Goal: Task Accomplishment & Management: Manage account settings

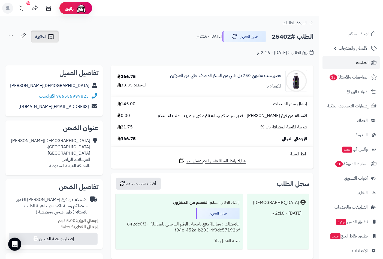
click at [40, 37] on span "الفاتورة" at bounding box center [40, 36] width 11 height 7
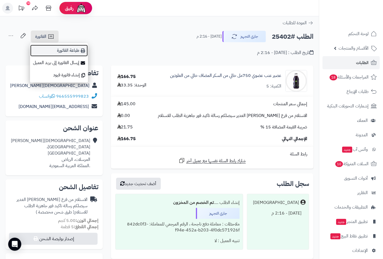
click at [67, 48] on link "طباعة الفاتورة" at bounding box center [59, 50] width 58 height 12
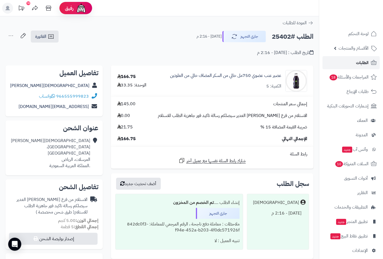
click at [362, 63] on span "الطلبات" at bounding box center [362, 63] width 13 height 8
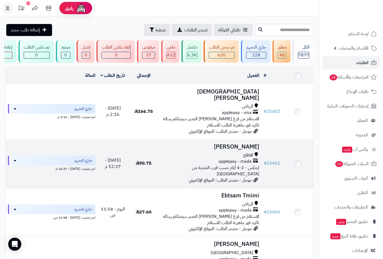
click at [237, 154] on div "الافلاج" at bounding box center [211, 155] width 98 height 6
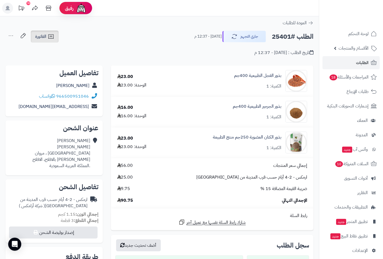
click at [44, 38] on span "الفاتورة" at bounding box center [40, 36] width 11 height 7
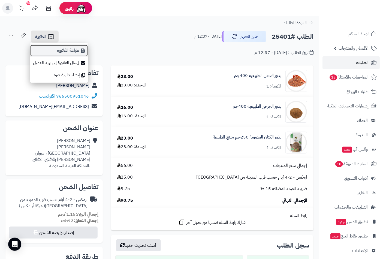
click at [70, 51] on link "طباعة الفاتورة" at bounding box center [59, 50] width 58 height 12
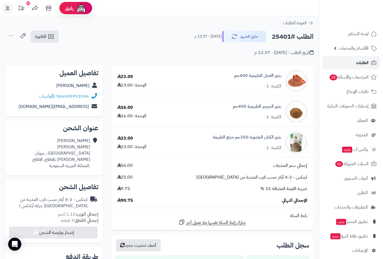
click at [363, 62] on span "الطلبات" at bounding box center [362, 63] width 13 height 8
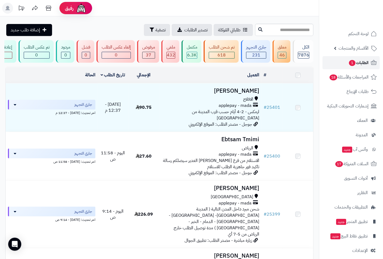
click at [359, 60] on span "الطلبات 1" at bounding box center [359, 63] width 20 height 8
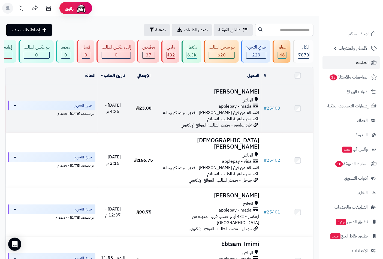
click at [239, 95] on h3 "عبدالله الحسين" at bounding box center [211, 92] width 98 height 6
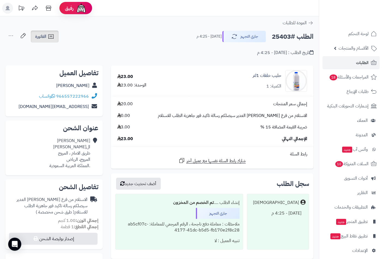
click at [42, 37] on span "الفاتورة" at bounding box center [40, 36] width 11 height 7
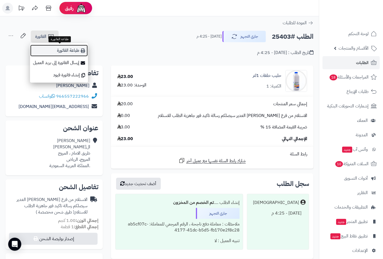
click at [62, 50] on link "طباعة الفاتورة" at bounding box center [59, 50] width 58 height 12
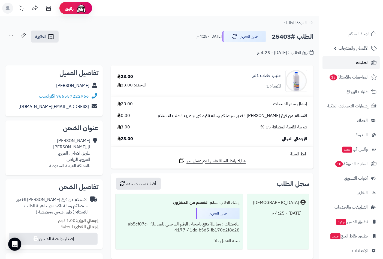
click at [361, 64] on span "الطلبات" at bounding box center [362, 63] width 13 height 8
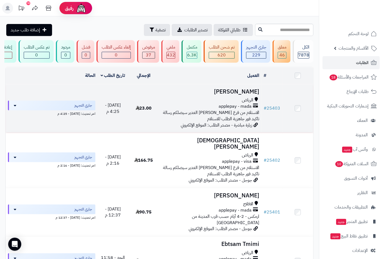
click at [245, 95] on h3 "[PERSON_NAME]" at bounding box center [211, 92] width 98 height 6
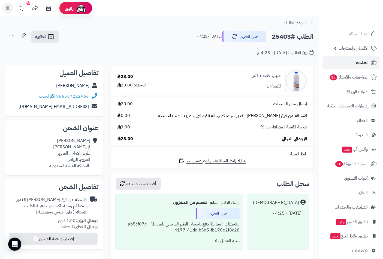
click at [355, 61] on link "الطلبات" at bounding box center [351, 62] width 57 height 13
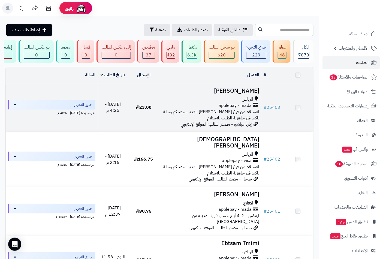
click at [243, 94] on h3 "عبدالله الحسين" at bounding box center [211, 91] width 98 height 6
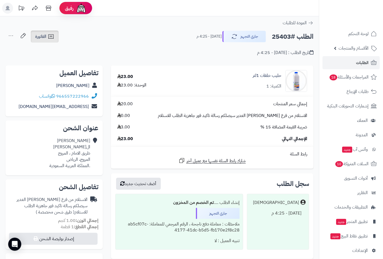
click at [44, 36] on span "الفاتورة" at bounding box center [40, 36] width 11 height 7
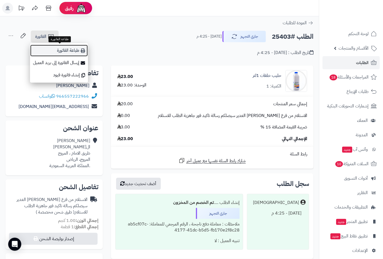
click at [69, 50] on link "طباعة الفاتورة" at bounding box center [59, 50] width 58 height 12
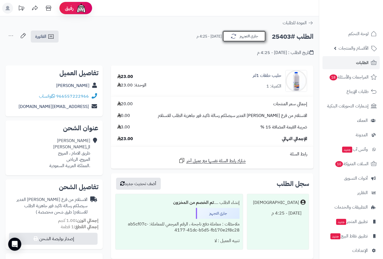
click at [252, 36] on button "جاري التجهيز" at bounding box center [245, 36] width 44 height 11
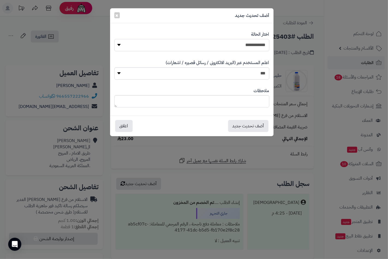
drag, startPoint x: 259, startPoint y: 45, endPoint x: 256, endPoint y: 50, distance: 6.3
click at [259, 45] on select "**********" at bounding box center [191, 45] width 155 height 12
select select "**"
click at [114, 39] on select "**********" at bounding box center [191, 45] width 155 height 12
click at [258, 105] on textarea at bounding box center [191, 101] width 155 height 12
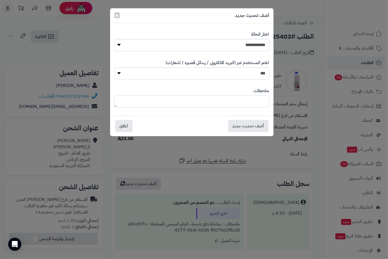
paste textarea "**********"
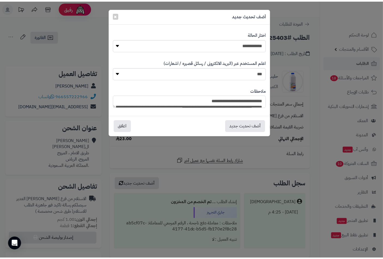
scroll to position [72, 0]
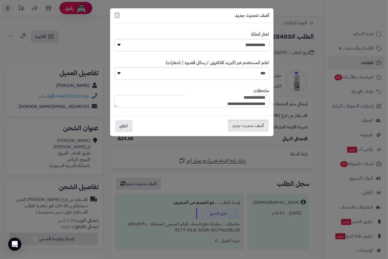
type textarea "**********"
click at [257, 125] on button "أضف تحديث جديد" at bounding box center [248, 126] width 40 height 12
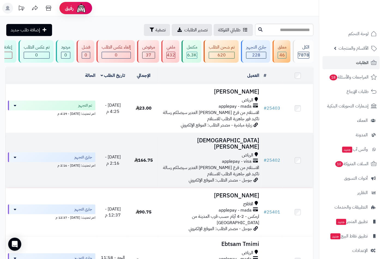
click at [243, 147] on h3 "Mohammed A" at bounding box center [211, 144] width 98 height 13
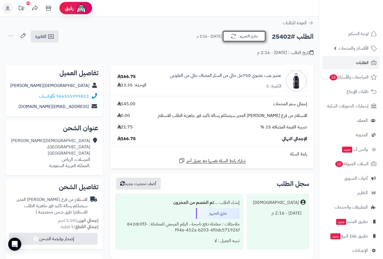
click at [248, 35] on button "جاري التجهيز" at bounding box center [245, 36] width 44 height 11
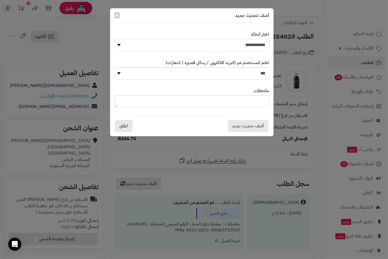
click at [250, 42] on select "**********" at bounding box center [191, 45] width 155 height 12
select select "**"
click at [114, 39] on select "**********" at bounding box center [191, 45] width 155 height 12
paste textarea "**********"
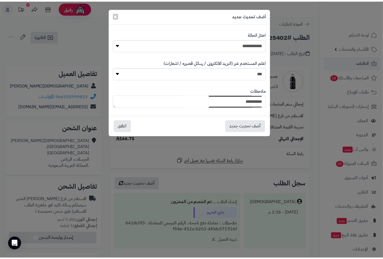
scroll to position [11, 0]
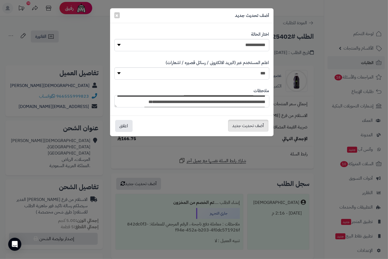
type textarea "**********"
click at [248, 126] on button "أضف تحديث جديد" at bounding box center [248, 126] width 40 height 12
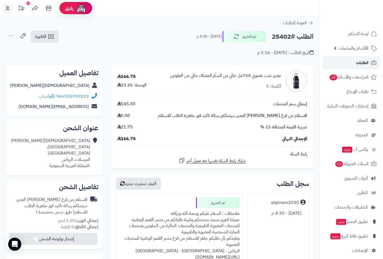
click at [363, 65] on span "الطلبات" at bounding box center [362, 63] width 13 height 8
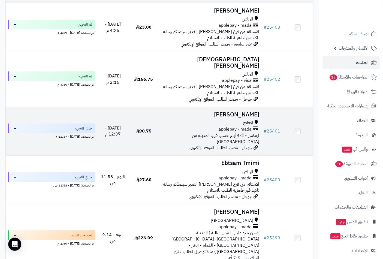
scroll to position [121, 0]
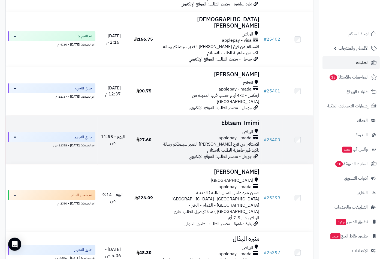
click at [241, 119] on td "Ebtsam Tmimi الرياض applepay - mada الاستلام من فرع الرياض حي الغدير سيصلكم رسا…" at bounding box center [210, 140] width 103 height 49
click at [244, 120] on h3 "Ebtsam Tmimi" at bounding box center [211, 123] width 98 height 6
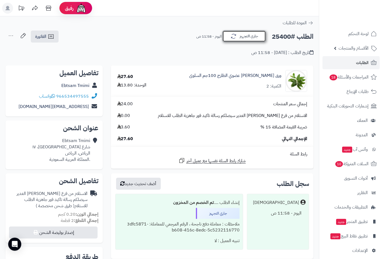
click at [251, 35] on button "جاري التجهيز" at bounding box center [245, 36] width 44 height 11
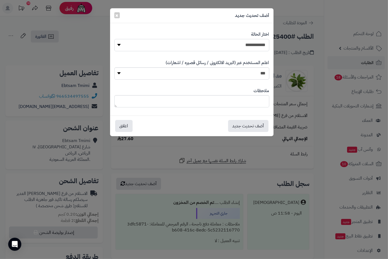
click at [252, 45] on select "**********" at bounding box center [191, 45] width 155 height 12
select select "**"
click at [114, 39] on select "**********" at bounding box center [191, 45] width 155 height 12
paste textarea "**********"
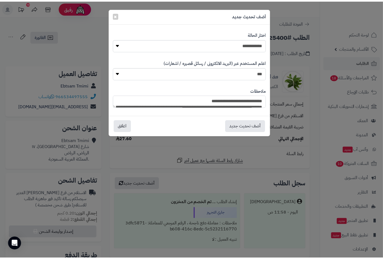
scroll to position [72, 0]
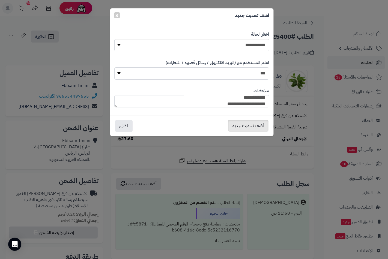
type textarea "**********"
click at [257, 126] on button "أضف تحديث جديد" at bounding box center [248, 126] width 40 height 12
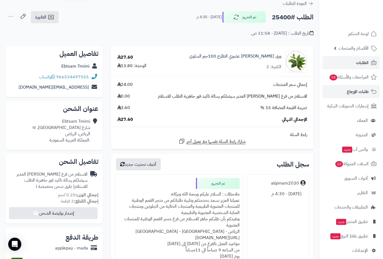
scroll to position [30, 0]
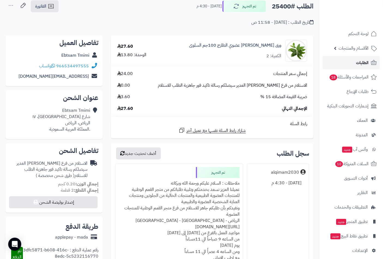
click at [358, 59] on span "الطلبات" at bounding box center [362, 63] width 13 height 8
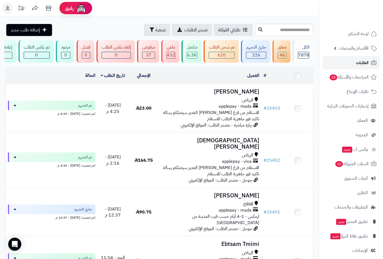
click at [360, 62] on span "الطلبات" at bounding box center [362, 63] width 13 height 8
click at [359, 30] on span "لوحة التحكم" at bounding box center [359, 34] width 20 height 8
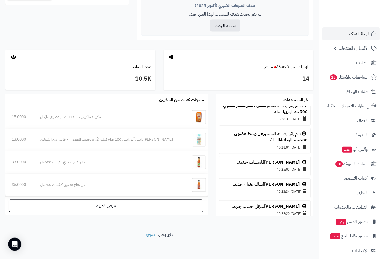
scroll to position [151, 0]
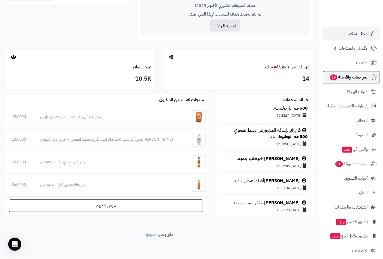
click at [344, 77] on span "المراجعات والأسئلة 18" at bounding box center [349, 77] width 39 height 8
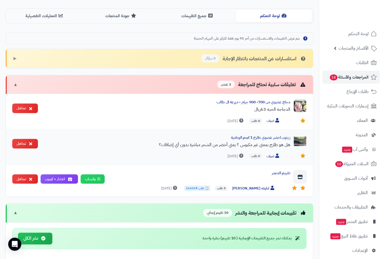
scroll to position [91, 0]
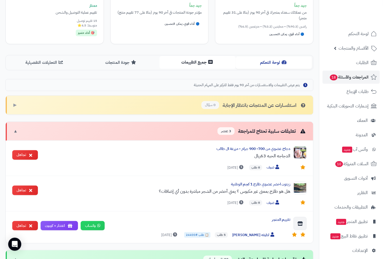
click at [201, 63] on button "جميع التقييمات" at bounding box center [198, 62] width 76 height 12
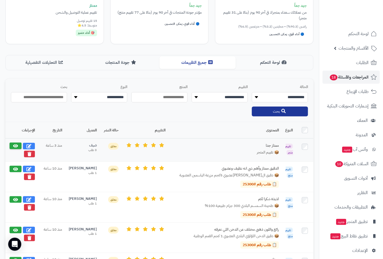
click at [17, 144] on icon at bounding box center [15, 146] width 5 height 4
click at [18, 167] on icon at bounding box center [15, 169] width 5 height 4
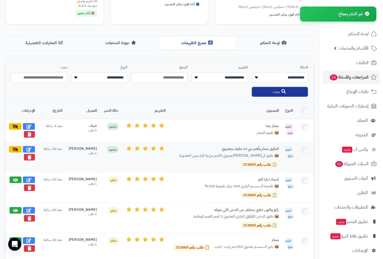
scroll to position [121, 0]
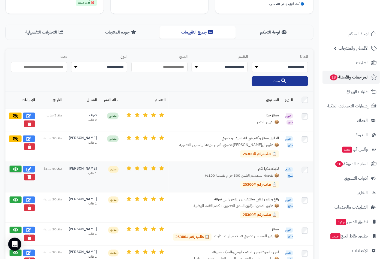
click at [17, 168] on icon at bounding box center [15, 169] width 5 height 4
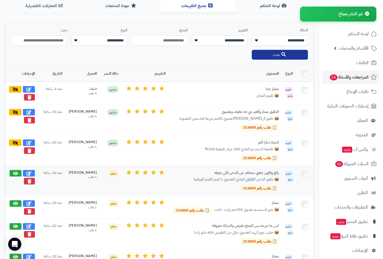
scroll to position [182, 0]
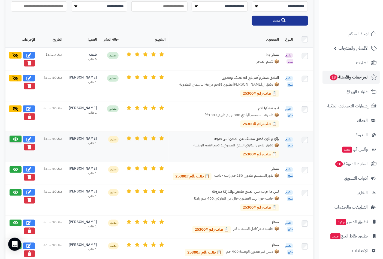
click at [14, 137] on icon at bounding box center [15, 139] width 5 height 4
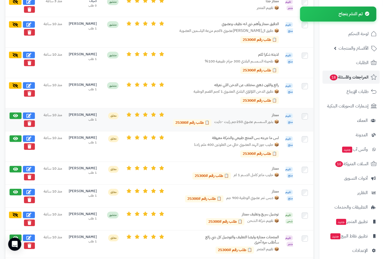
scroll to position [242, 0]
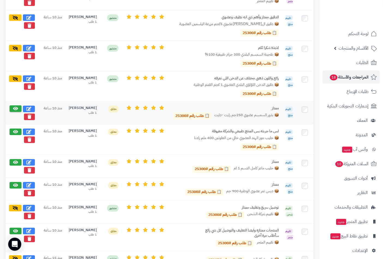
click at [15, 108] on icon at bounding box center [15, 109] width 5 height 4
click at [17, 132] on icon at bounding box center [15, 132] width 5 height 4
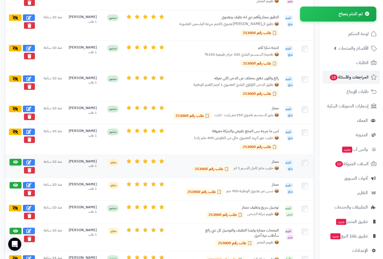
click at [16, 160] on icon at bounding box center [15, 162] width 5 height 4
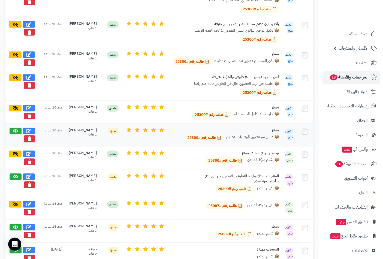
scroll to position [303, 0]
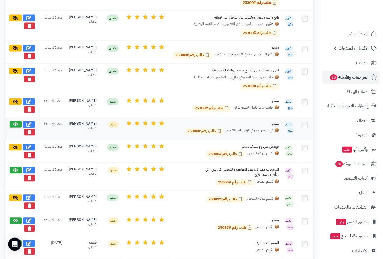
click at [12, 124] on button at bounding box center [16, 124] width 12 height 7
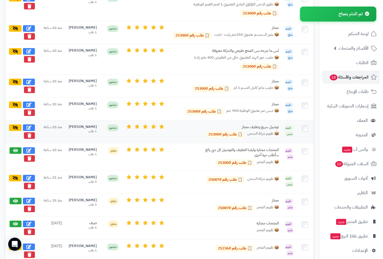
scroll to position [333, 0]
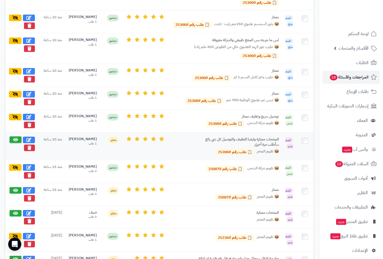
click at [16, 139] on icon at bounding box center [15, 140] width 5 height 4
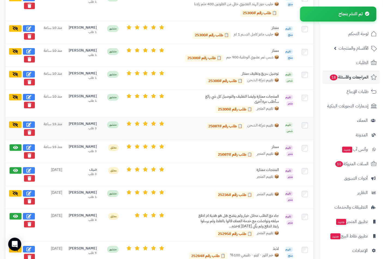
scroll to position [394, 0]
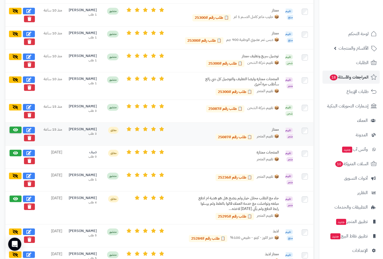
click at [15, 128] on icon at bounding box center [15, 130] width 5 height 4
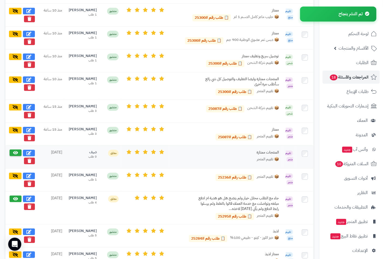
click at [16, 153] on icon at bounding box center [15, 153] width 5 height 4
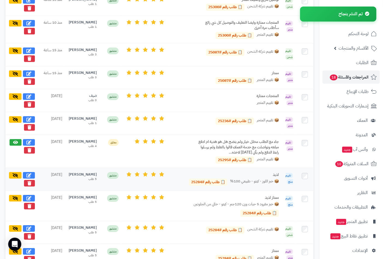
scroll to position [455, 0]
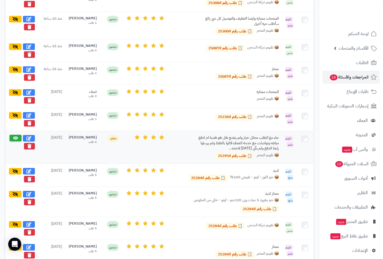
click at [17, 137] on icon at bounding box center [15, 138] width 5 height 4
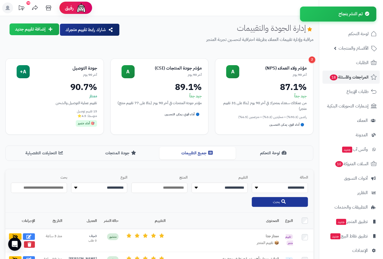
scroll to position [0, 0]
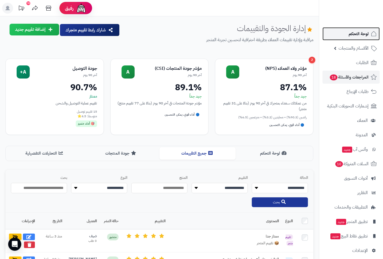
click at [361, 33] on span "لوحة التحكم" at bounding box center [359, 34] width 20 height 8
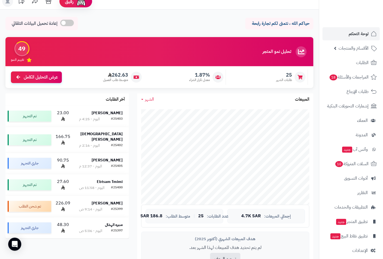
scroll to position [121, 0]
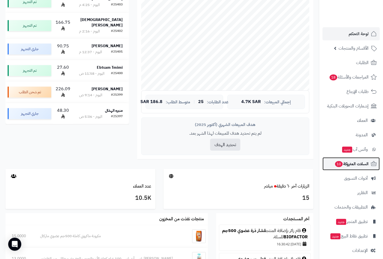
click at [346, 164] on span "السلات المتروكة 10" at bounding box center [352, 164] width 34 height 8
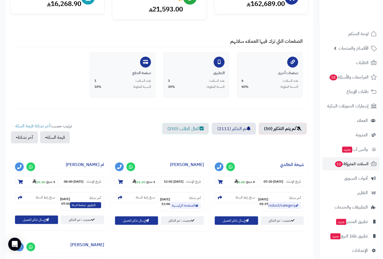
scroll to position [91, 0]
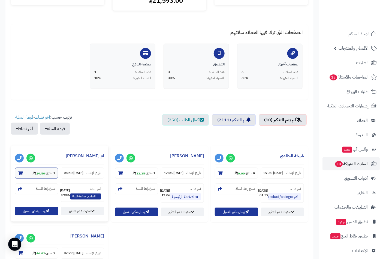
click at [22, 171] on icon at bounding box center [20, 173] width 5 height 4
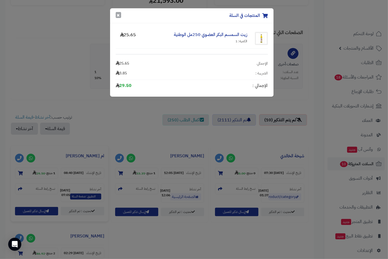
click at [117, 15] on button "×" at bounding box center [118, 15] width 5 height 6
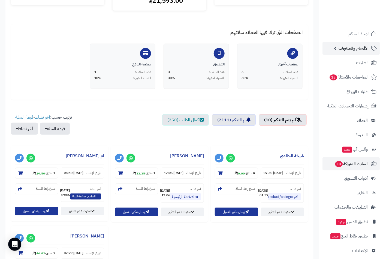
click at [361, 48] on span "الأقسام والمنتجات" at bounding box center [354, 48] width 30 height 8
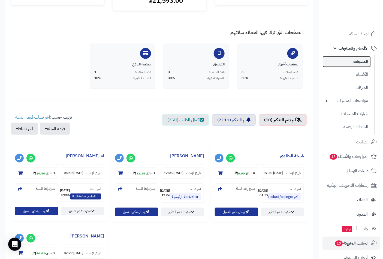
click at [362, 59] on link "المنتجات" at bounding box center [347, 61] width 48 height 11
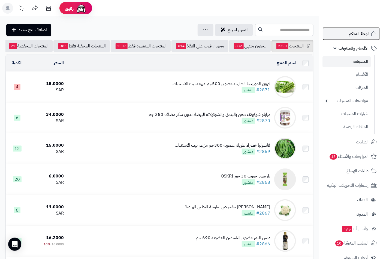
click at [356, 34] on span "لوحة التحكم" at bounding box center [359, 34] width 20 height 8
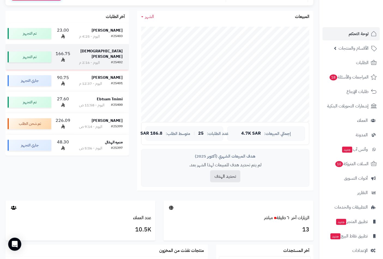
scroll to position [91, 0]
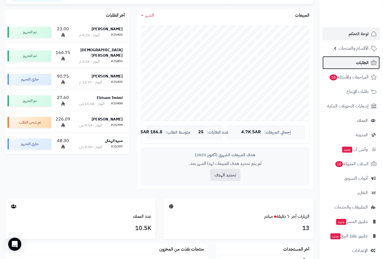
click at [365, 61] on span "الطلبات" at bounding box center [362, 63] width 13 height 8
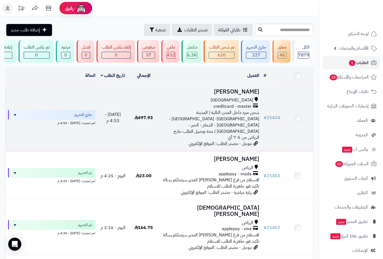
click at [251, 95] on h3 "[PERSON_NAME]" at bounding box center [211, 92] width 98 height 6
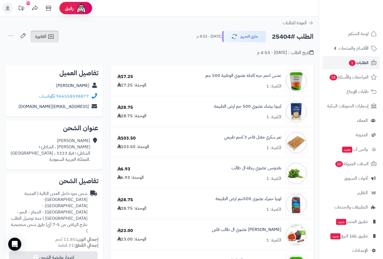
click at [49, 38] on icon at bounding box center [50, 36] width 5 height 4
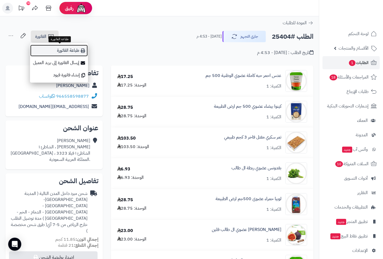
click at [62, 49] on link "طباعة الفاتورة" at bounding box center [59, 50] width 58 height 12
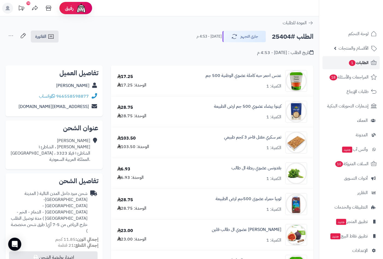
click at [357, 62] on span "الطلبات 1" at bounding box center [359, 63] width 20 height 8
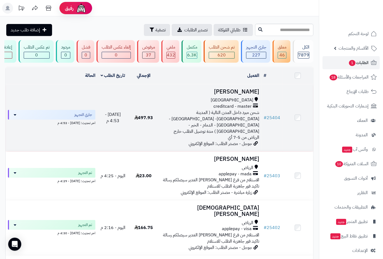
click at [253, 95] on h3 "Haya Ali" at bounding box center [211, 92] width 98 height 6
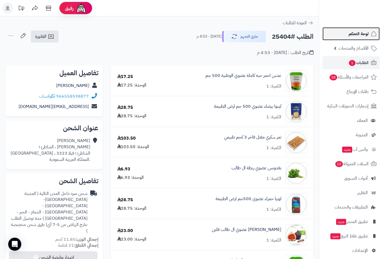
click at [357, 34] on span "لوحة التحكم" at bounding box center [359, 34] width 20 height 8
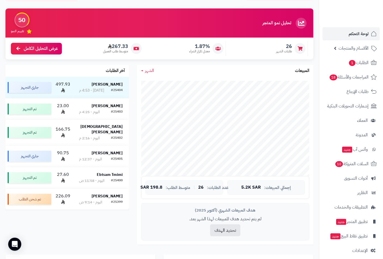
scroll to position [91, 0]
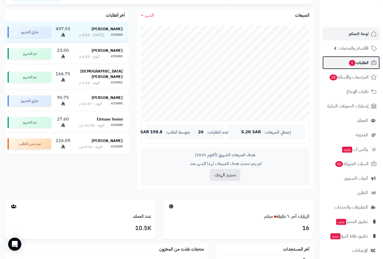
click at [355, 61] on span "الطلبات 1" at bounding box center [359, 63] width 20 height 8
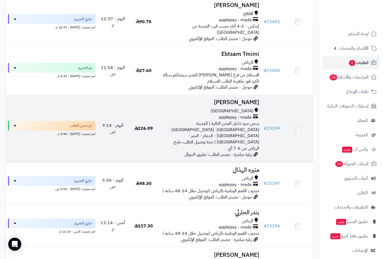
scroll to position [333, 0]
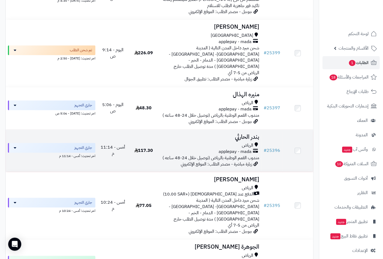
click at [252, 134] on h3 "بندر الحارثي" at bounding box center [211, 137] width 98 height 6
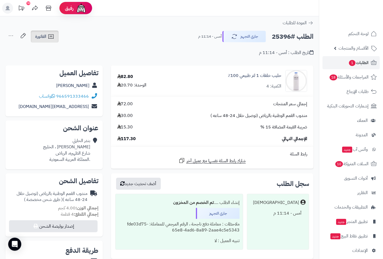
click at [49, 37] on icon at bounding box center [50, 36] width 5 height 4
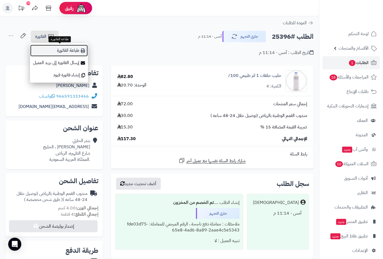
click at [58, 52] on link "طباعة الفاتورة" at bounding box center [59, 50] width 58 height 12
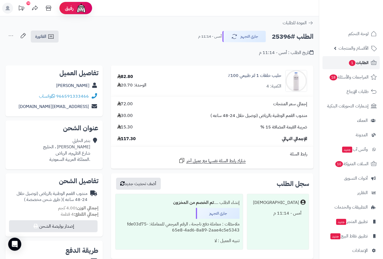
click at [358, 63] on span "الطلبات 1" at bounding box center [359, 63] width 20 height 8
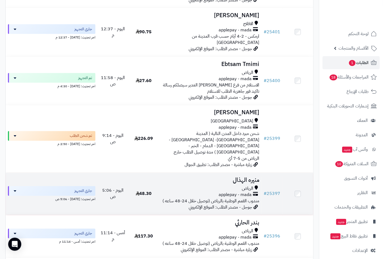
scroll to position [242, 0]
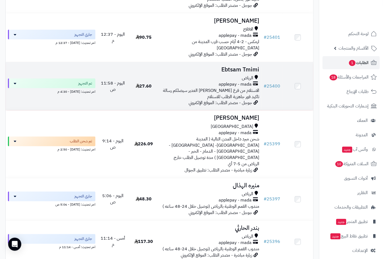
click at [245, 67] on h3 "Ebtsam Tmimi" at bounding box center [211, 70] width 98 height 6
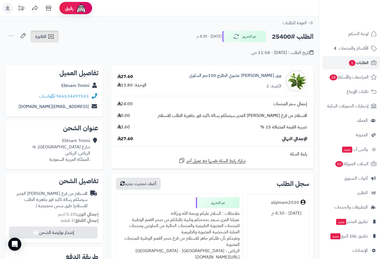
click at [41, 36] on span "الفاتورة" at bounding box center [40, 36] width 11 height 7
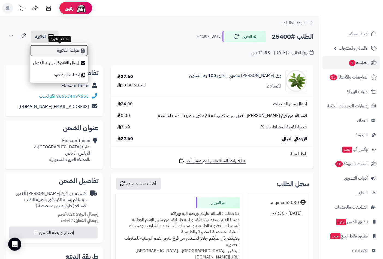
click at [65, 50] on link "طباعة الفاتورة" at bounding box center [59, 50] width 58 height 12
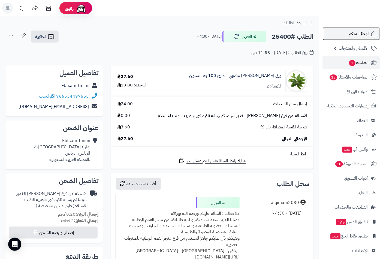
click at [359, 33] on span "لوحة التحكم" at bounding box center [359, 34] width 20 height 8
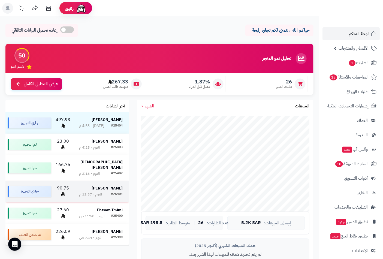
click at [116, 192] on div "#25401" at bounding box center [117, 194] width 12 height 5
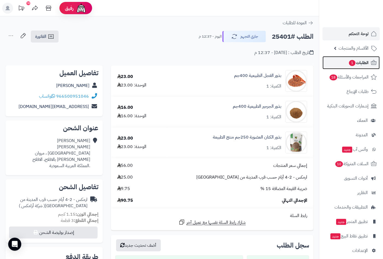
click at [357, 63] on span "الطلبات 1" at bounding box center [359, 63] width 20 height 8
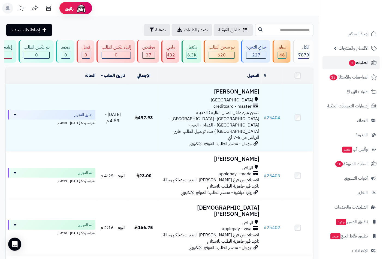
click at [363, 62] on span "الطلبات 1" at bounding box center [359, 63] width 20 height 8
click at [357, 61] on span "الطلبات 1" at bounding box center [359, 63] width 20 height 8
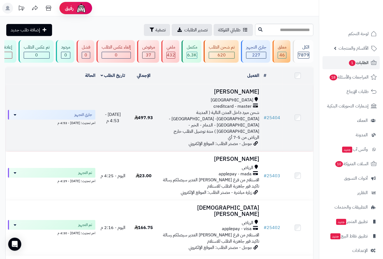
click at [235, 101] on div "جدة" at bounding box center [211, 100] width 98 height 6
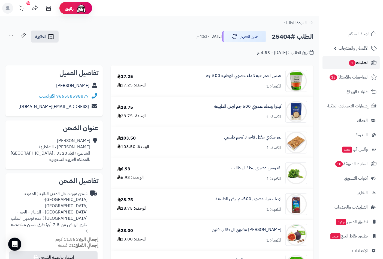
click at [357, 62] on span "الطلبات 1" at bounding box center [359, 63] width 20 height 8
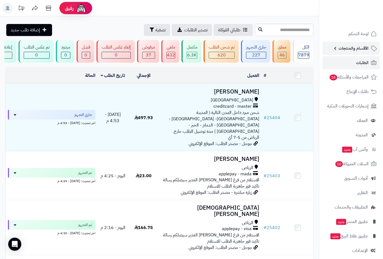
click at [358, 49] on span "الأقسام والمنتجات" at bounding box center [354, 48] width 30 height 8
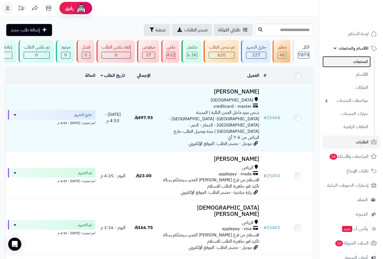
click at [358, 61] on link "المنتجات" at bounding box center [347, 61] width 48 height 11
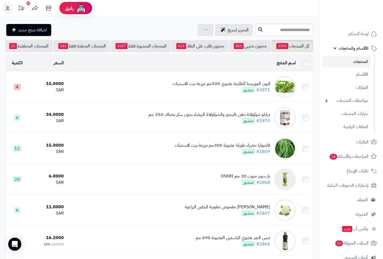
scroll to position [0, -51]
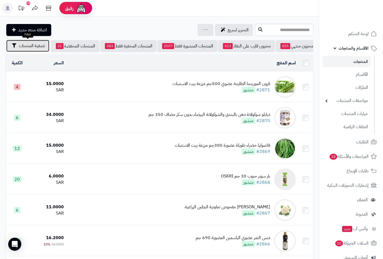
click at [29, 46] on span "تصفية المنتجات" at bounding box center [32, 46] width 26 height 7
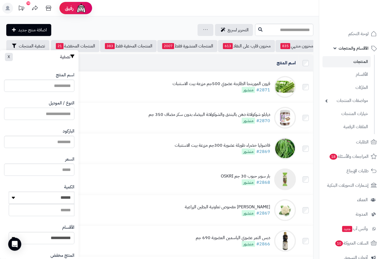
click at [57, 115] on input "النوع / الموديل" at bounding box center [39, 114] width 70 height 12
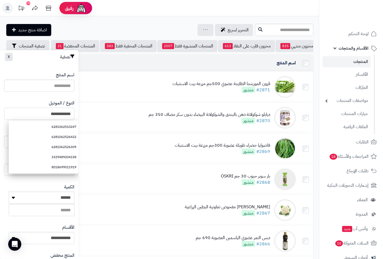
type input "**********"
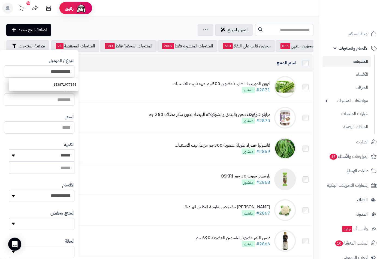
scroll to position [74, 0]
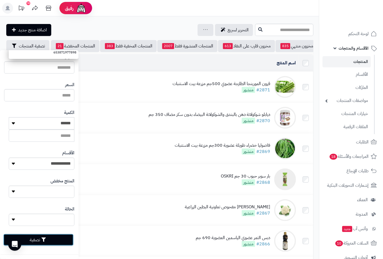
click at [44, 240] on button "تصفية" at bounding box center [38, 240] width 70 height 12
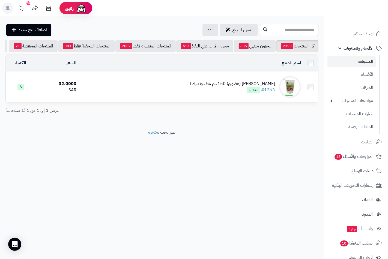
click at [227, 87] on div "[PERSON_NAME] (عضوي) 150جم مطحونة زادنا" at bounding box center [232, 84] width 85 height 6
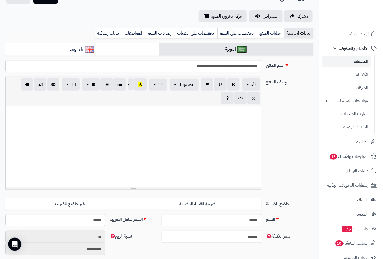
scroll to position [121, 0]
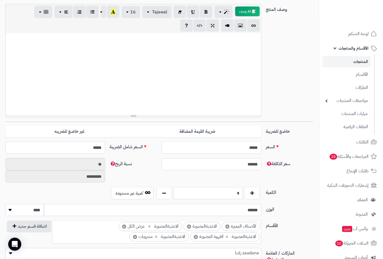
click at [238, 150] on input "*****" at bounding box center [212, 148] width 100 height 12
type input "*"
type input "********"
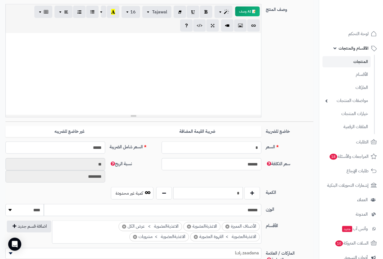
type input "**"
type input "*********"
type input "*****"
type input "**"
click at [284, 85] on div "وصف المنتج 📝 AI وصف p blockquote pre h1 h2 h3 h4 h5 h6 Tajawal Arial Arial Blac…" at bounding box center [159, 63] width 313 height 118
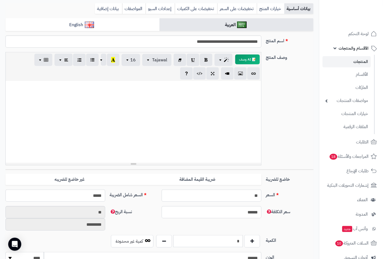
scroll to position [0, 0]
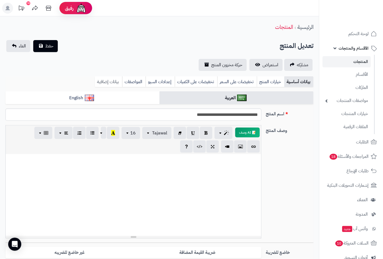
click at [113, 83] on link "بيانات إضافية" at bounding box center [108, 81] width 27 height 11
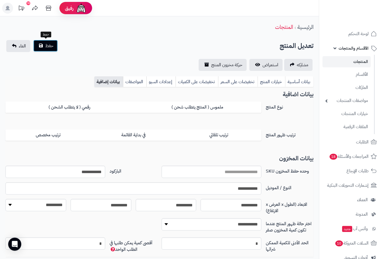
click at [47, 46] on span "حفظ" at bounding box center [49, 46] width 8 height 7
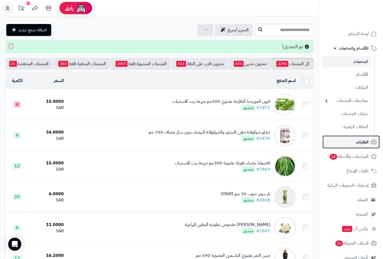
click at [361, 141] on span "الطلبات" at bounding box center [362, 142] width 13 height 8
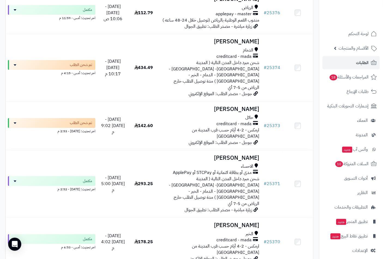
scroll to position [1297, 0]
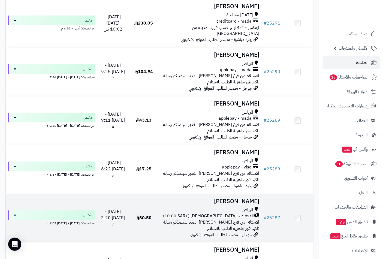
scroll to position [1091, 0]
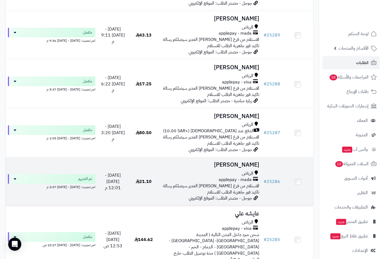
click at [247, 162] on h3 "سديم الحديري" at bounding box center [211, 165] width 98 height 6
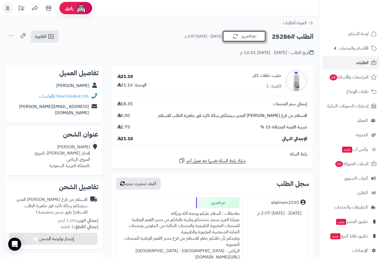
click at [254, 37] on button "تم التجهيز" at bounding box center [245, 36] width 44 height 11
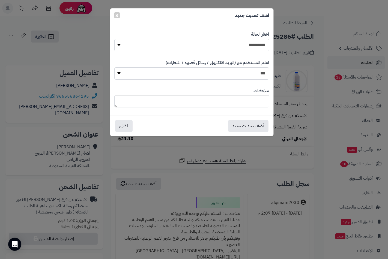
click at [258, 46] on select "**********" at bounding box center [191, 45] width 155 height 12
select select "*"
click at [114, 39] on select "**********" at bounding box center [191, 45] width 155 height 12
click at [250, 126] on button "أضف تحديث جديد" at bounding box center [248, 126] width 40 height 12
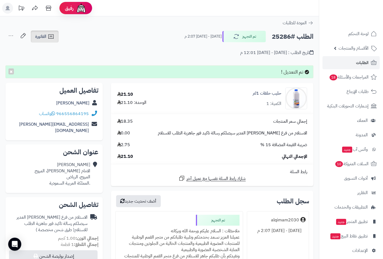
click at [43, 35] on span "الفاتورة" at bounding box center [40, 36] width 11 height 7
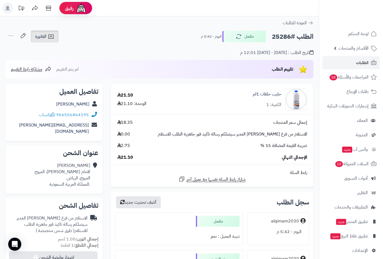
click at [44, 36] on span "الفاتورة" at bounding box center [40, 36] width 11 height 7
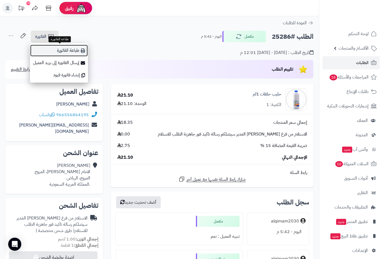
click at [73, 52] on link "طباعة الفاتورة" at bounding box center [59, 50] width 58 height 12
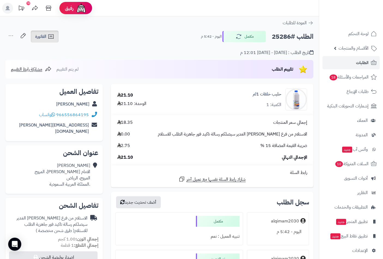
click at [38, 37] on span "الفاتورة" at bounding box center [40, 36] width 11 height 7
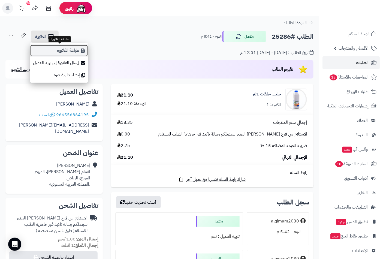
click at [61, 53] on link "طباعة الفاتورة" at bounding box center [59, 50] width 58 height 12
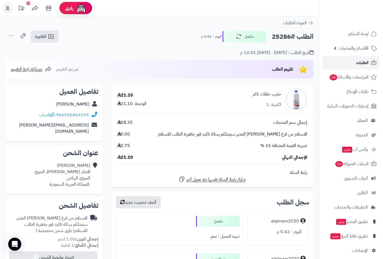
click at [358, 61] on span "الطلبات" at bounding box center [362, 63] width 13 height 8
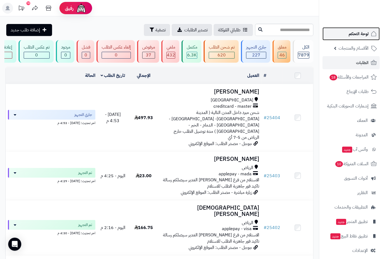
drag, startPoint x: 360, startPoint y: 35, endPoint x: 357, endPoint y: 37, distance: 3.7
click at [360, 35] on span "لوحة التحكم" at bounding box center [359, 34] width 20 height 8
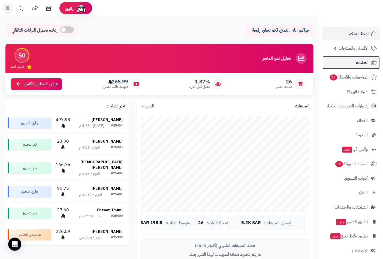
click at [361, 63] on span "الطلبات" at bounding box center [362, 63] width 13 height 8
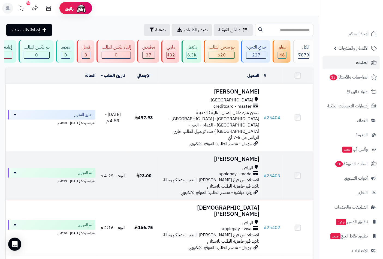
click at [159, 178] on td "23.00" at bounding box center [144, 176] width 31 height 49
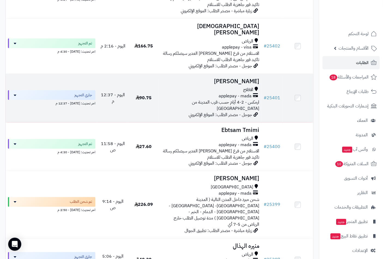
scroll to position [121, 0]
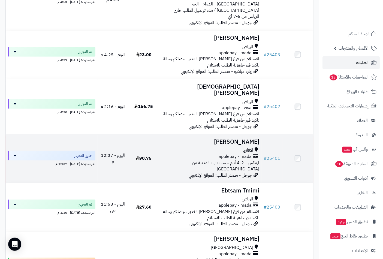
click at [238, 147] on div "الافلاج" at bounding box center [211, 150] width 98 height 6
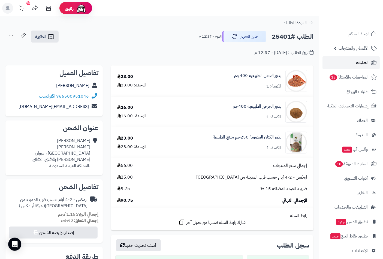
click at [361, 59] on span "الطلبات" at bounding box center [362, 63] width 13 height 8
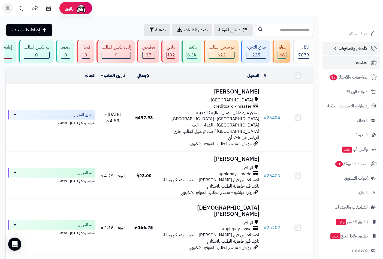
click at [347, 47] on span "الأقسام والمنتجات" at bounding box center [354, 48] width 30 height 8
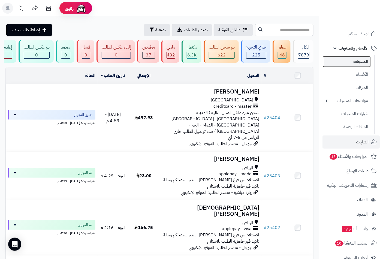
click at [354, 63] on link "المنتجات" at bounding box center [347, 61] width 48 height 11
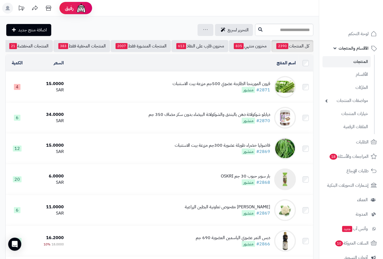
scroll to position [0, -51]
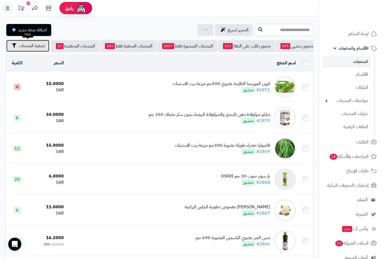
click at [32, 48] on span "تصفية المنتجات" at bounding box center [32, 46] width 26 height 7
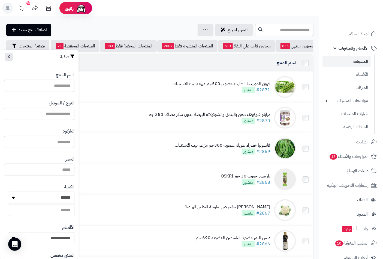
click at [61, 115] on input "النوع / الموديل" at bounding box center [39, 114] width 70 height 12
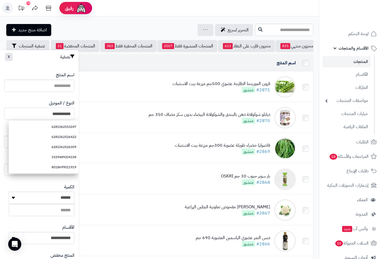
type input "**********"
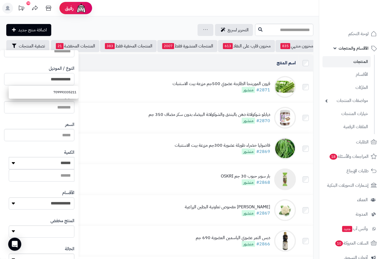
scroll to position [74, 0]
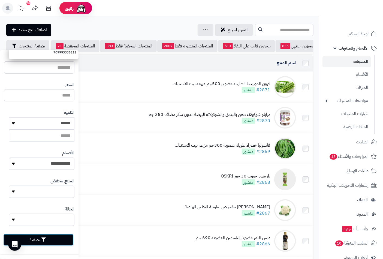
click at [59, 241] on button "تصفية" at bounding box center [38, 240] width 70 height 12
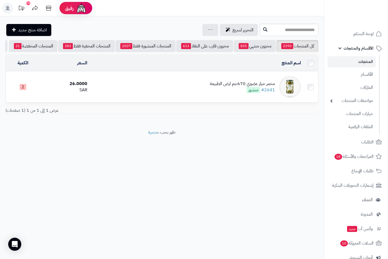
scroll to position [0, -47]
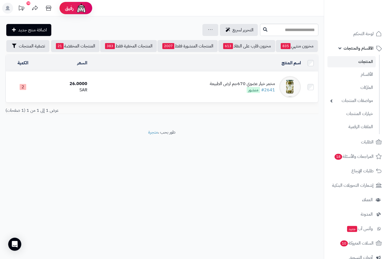
click at [58, 87] on div "26.0000" at bounding box center [64, 84] width 45 height 6
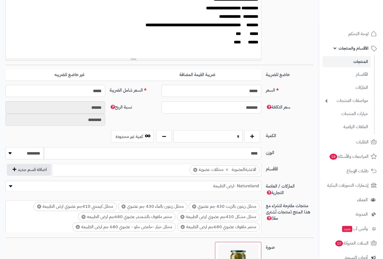
scroll to position [182, 0]
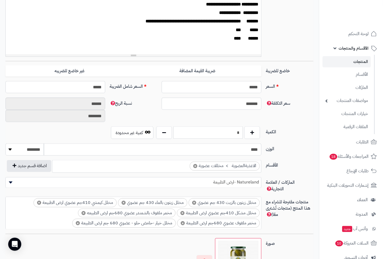
drag, startPoint x: 232, startPoint y: 131, endPoint x: 265, endPoint y: 129, distance: 32.8
click at [265, 129] on div "الكمية * كمية غير محدودة" at bounding box center [159, 135] width 313 height 17
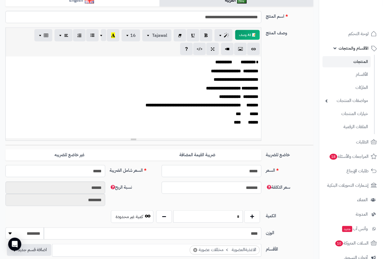
scroll to position [0, 0]
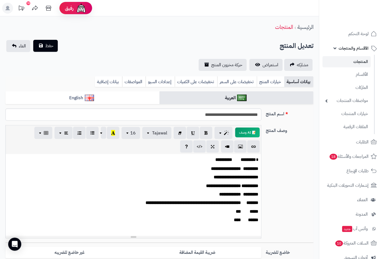
type input "*"
click at [48, 49] on button "حفظ" at bounding box center [45, 46] width 25 height 12
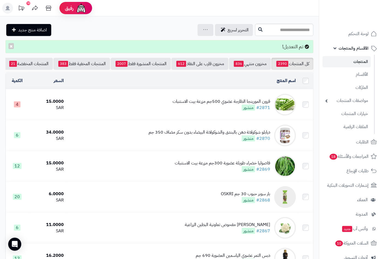
scroll to position [0, -51]
